Goal: Understand process/instructions: Learn about a topic

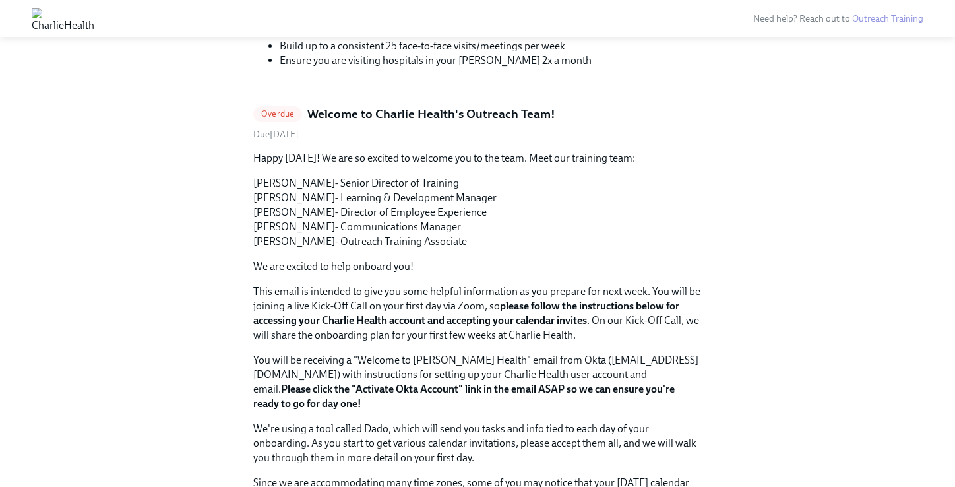
scroll to position [305, 0]
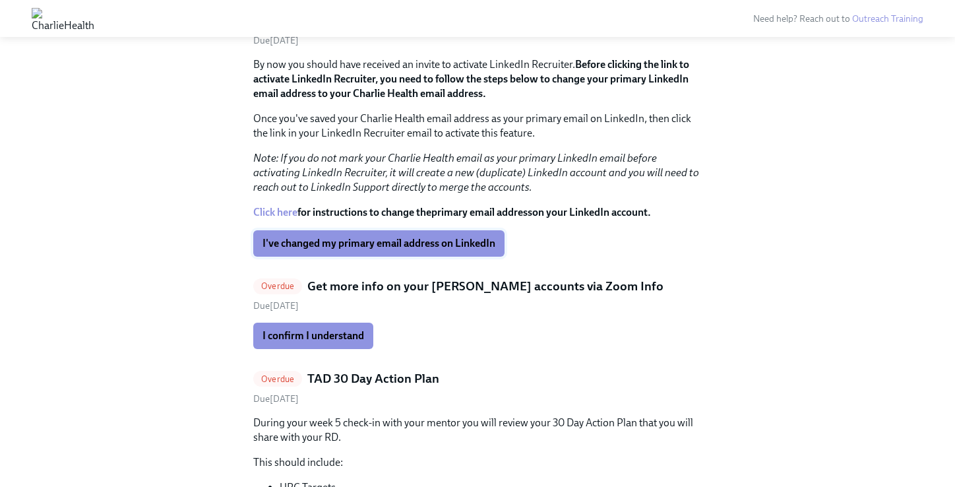
scroll to position [1406, 0]
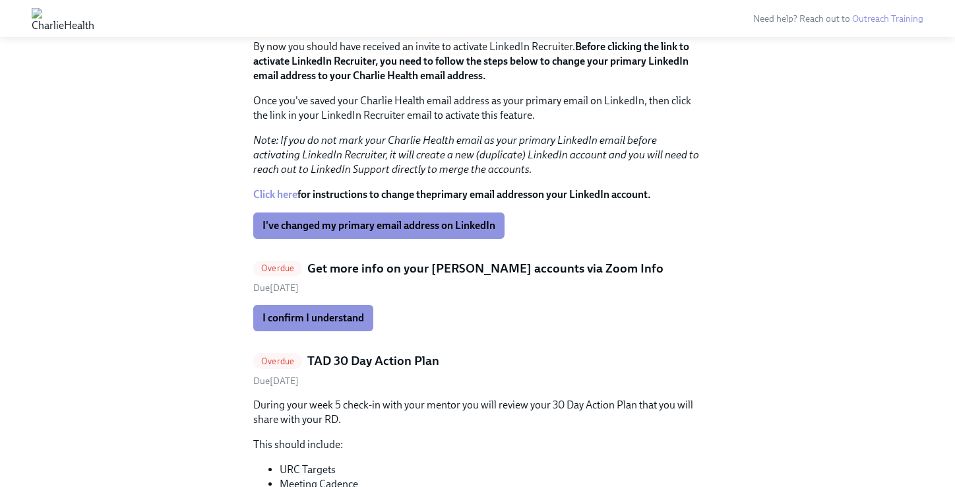
click at [425, 260] on h5 "Get more info on your [PERSON_NAME] accounts via Zoom Info" at bounding box center [485, 268] width 356 height 17
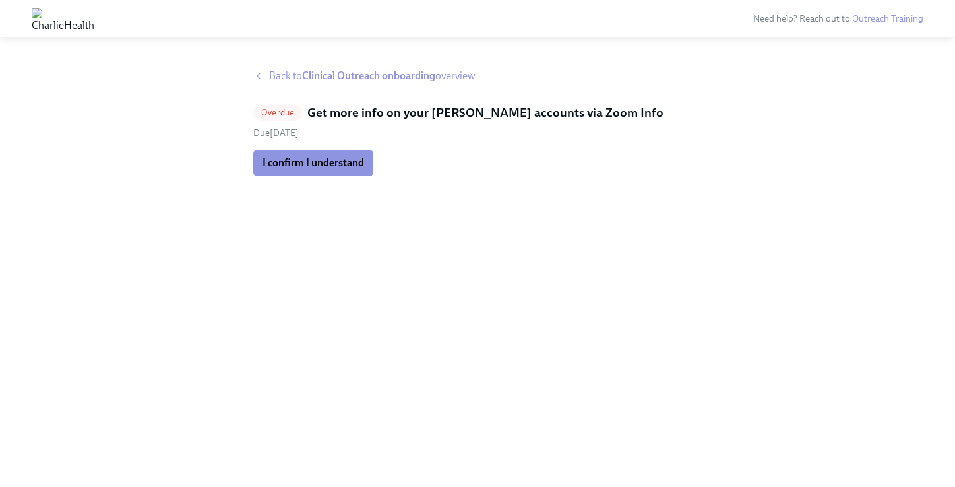
click at [294, 73] on span "Back to Clinical Outreach onboarding overview" at bounding box center [372, 76] width 206 height 15
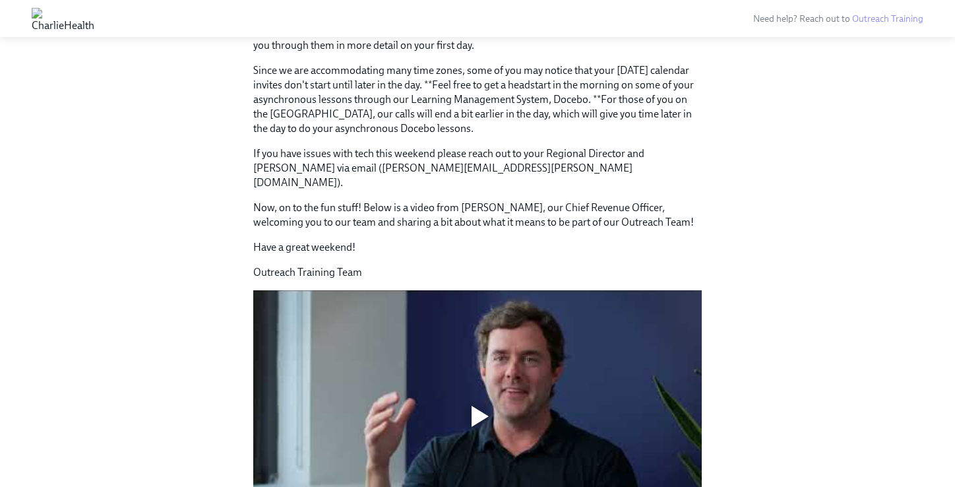
scroll to position [653, 0]
